Goal: Share content

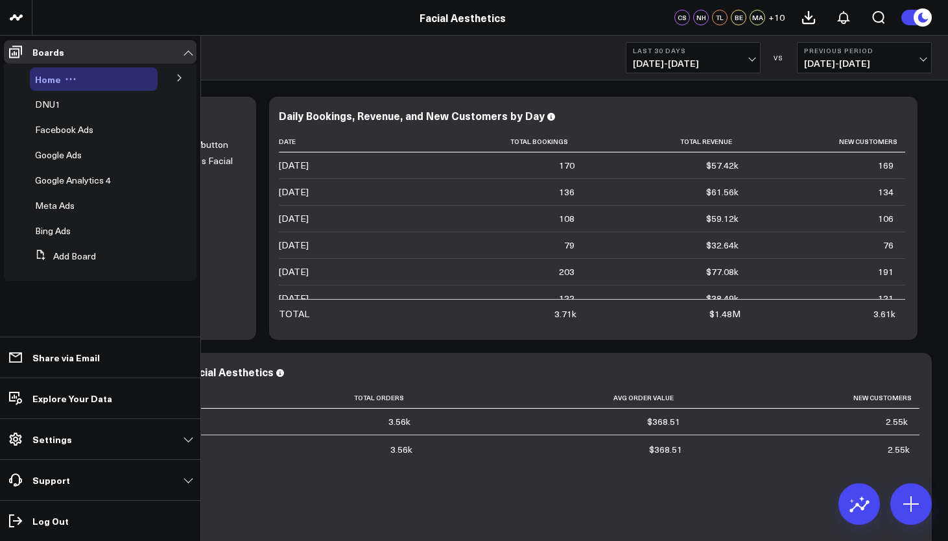
click at [46, 79] on span "Home" at bounding box center [48, 79] width 26 height 13
click at [77, 354] on p "Share via Email" at bounding box center [65, 357] width 67 height 10
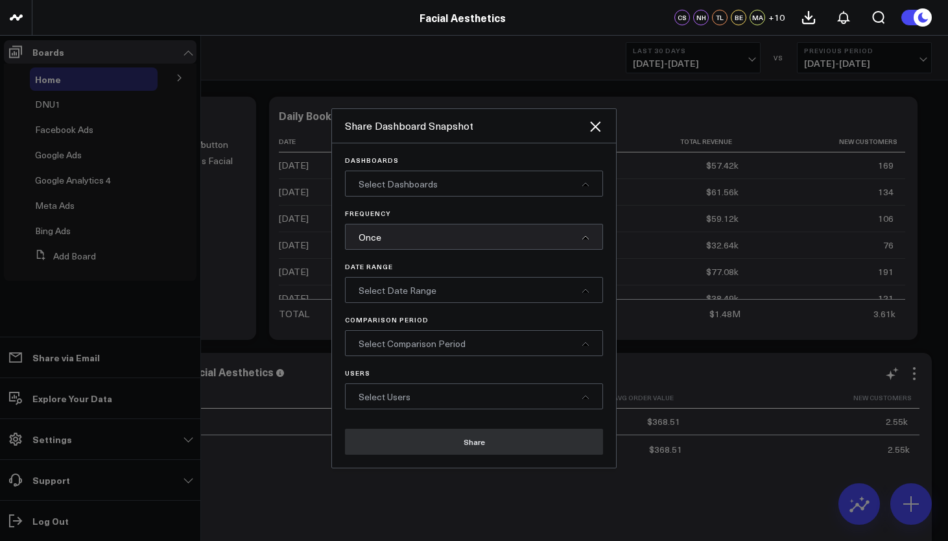
drag, startPoint x: 71, startPoint y: 401, endPoint x: 236, endPoint y: 405, distance: 164.7
click at [71, 401] on div at bounding box center [474, 270] width 948 height 541
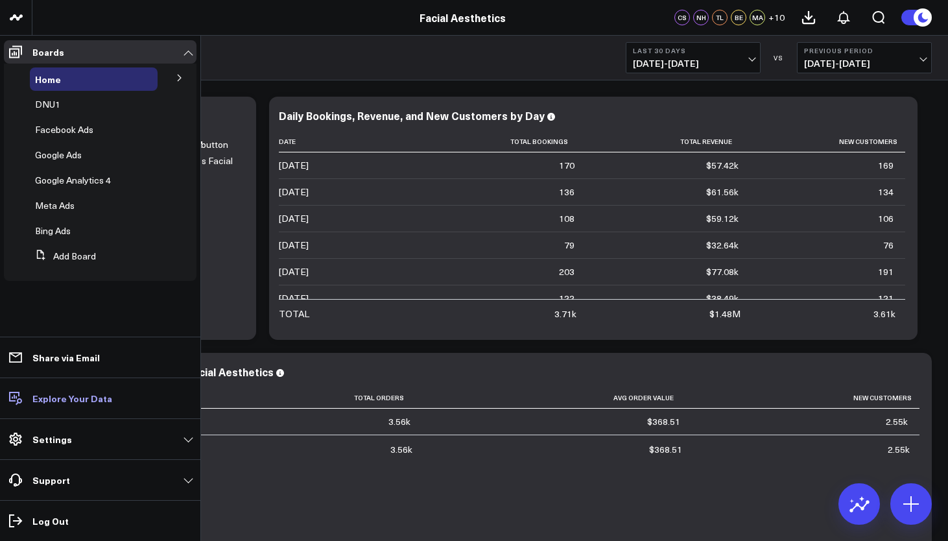
click at [55, 394] on p "Explore Your Data" at bounding box center [72, 398] width 80 height 10
